Goal: Task Accomplishment & Management: Use online tool/utility

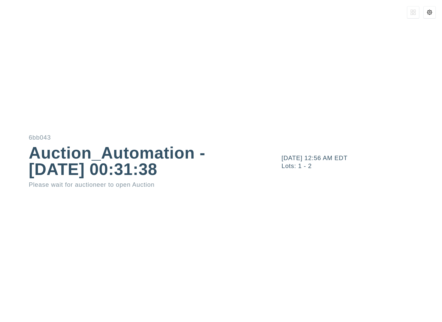
click at [428, 17] on button at bounding box center [429, 12] width 12 height 12
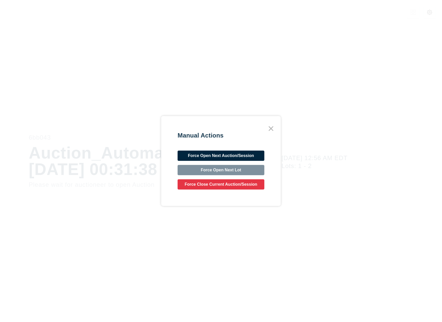
click at [243, 158] on button "Force Open Next Auction/Session" at bounding box center [220, 156] width 87 height 10
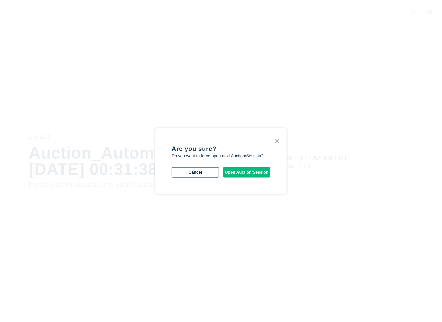
click at [238, 171] on button "Open Auction/Session" at bounding box center [246, 172] width 47 height 10
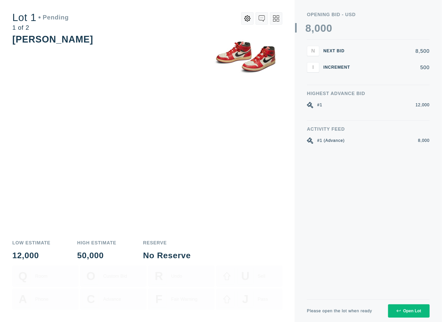
click at [405, 310] on div "Open Lot" at bounding box center [408, 311] width 25 height 5
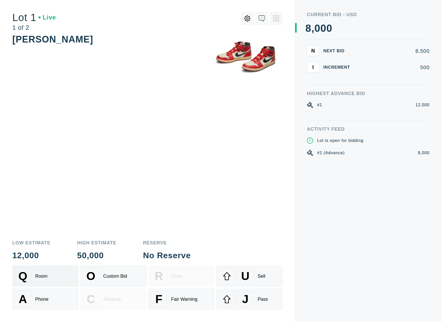
click at [57, 277] on div "Q Room" at bounding box center [45, 276] width 61 height 16
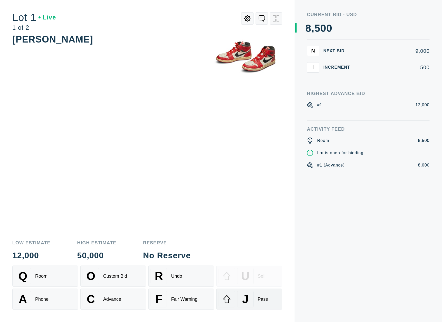
click at [248, 304] on span "J" at bounding box center [245, 299] width 6 height 13
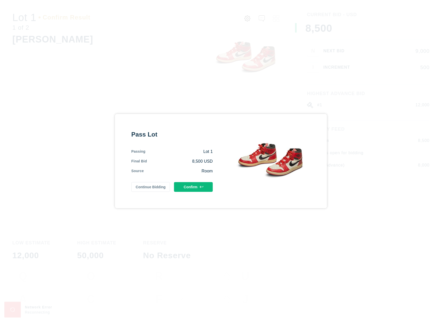
click at [194, 186] on button "Confirm" at bounding box center [193, 187] width 39 height 10
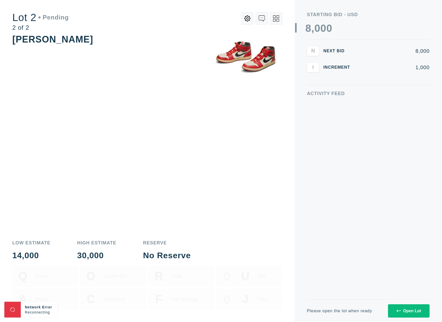
click at [278, 20] on icon at bounding box center [276, 18] width 6 height 6
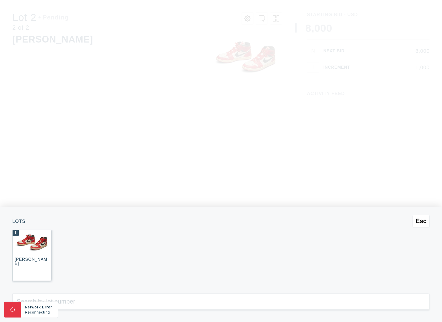
click at [33, 252] on img at bounding box center [32, 242] width 38 height 25
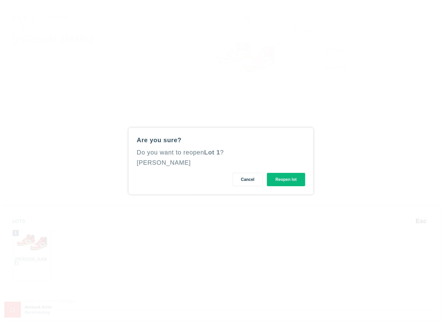
click at [293, 181] on button "Reopen lot" at bounding box center [286, 179] width 38 height 13
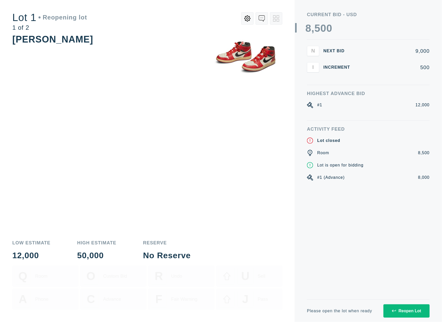
click at [409, 312] on div "Reopen Lot" at bounding box center [406, 311] width 29 height 5
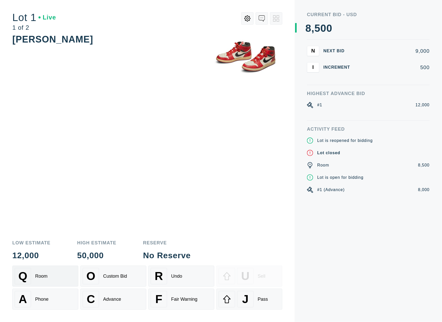
click at [59, 279] on div "Q Room" at bounding box center [45, 276] width 61 height 16
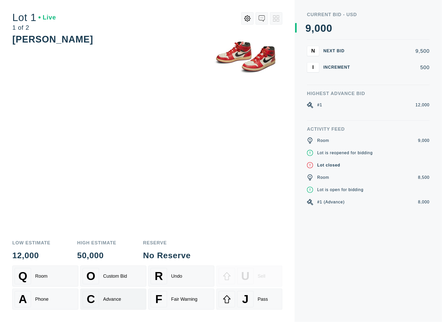
click at [105, 304] on div "C Advance" at bounding box center [113, 299] width 61 height 16
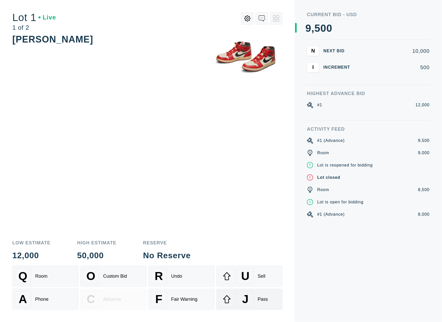
click at [238, 301] on div "J" at bounding box center [245, 299] width 16 height 16
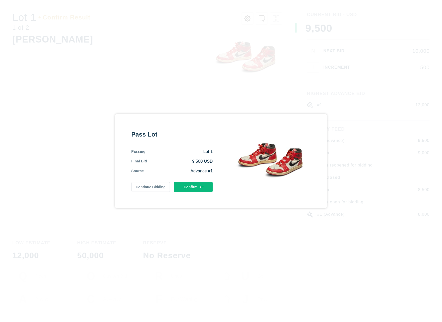
click at [208, 187] on button "Confirm" at bounding box center [193, 187] width 39 height 10
